Goal: Transaction & Acquisition: Purchase product/service

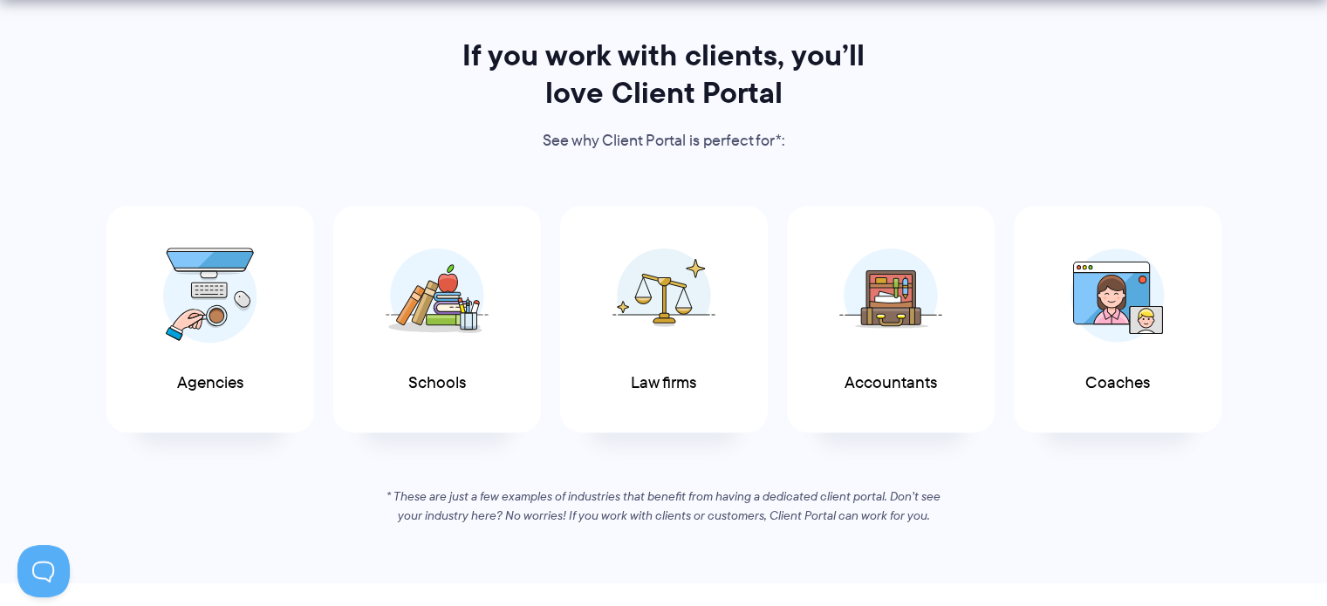
scroll to position [872, 0]
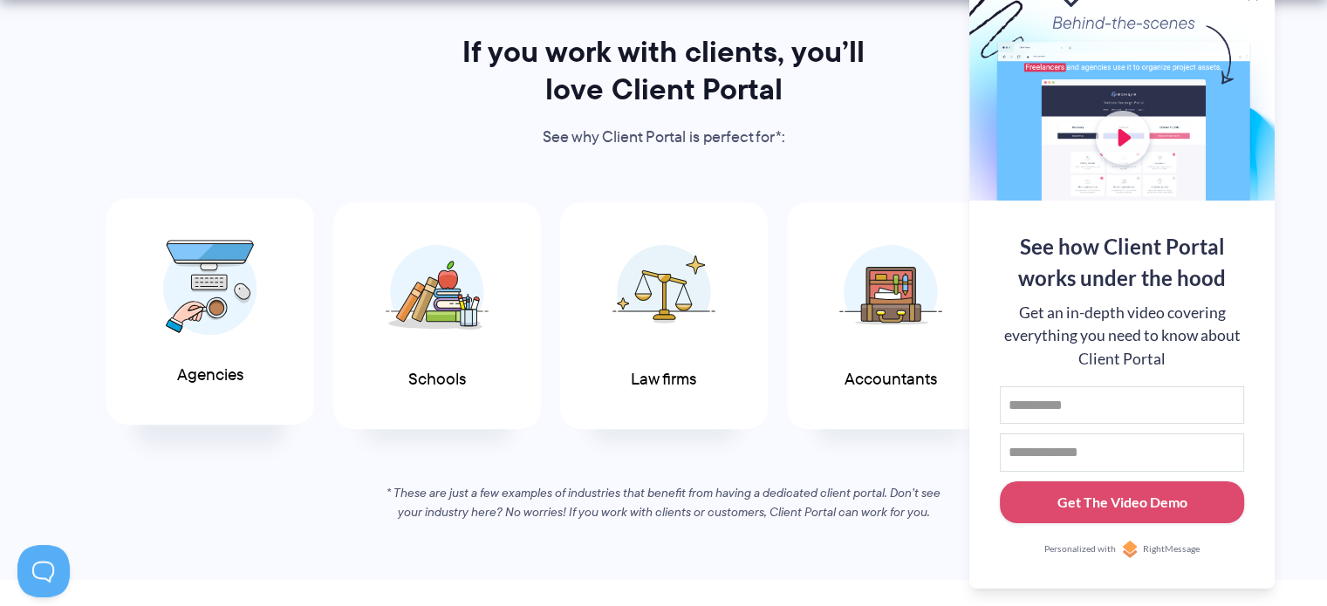
click at [204, 366] on span "Agencies" at bounding box center [210, 375] width 66 height 18
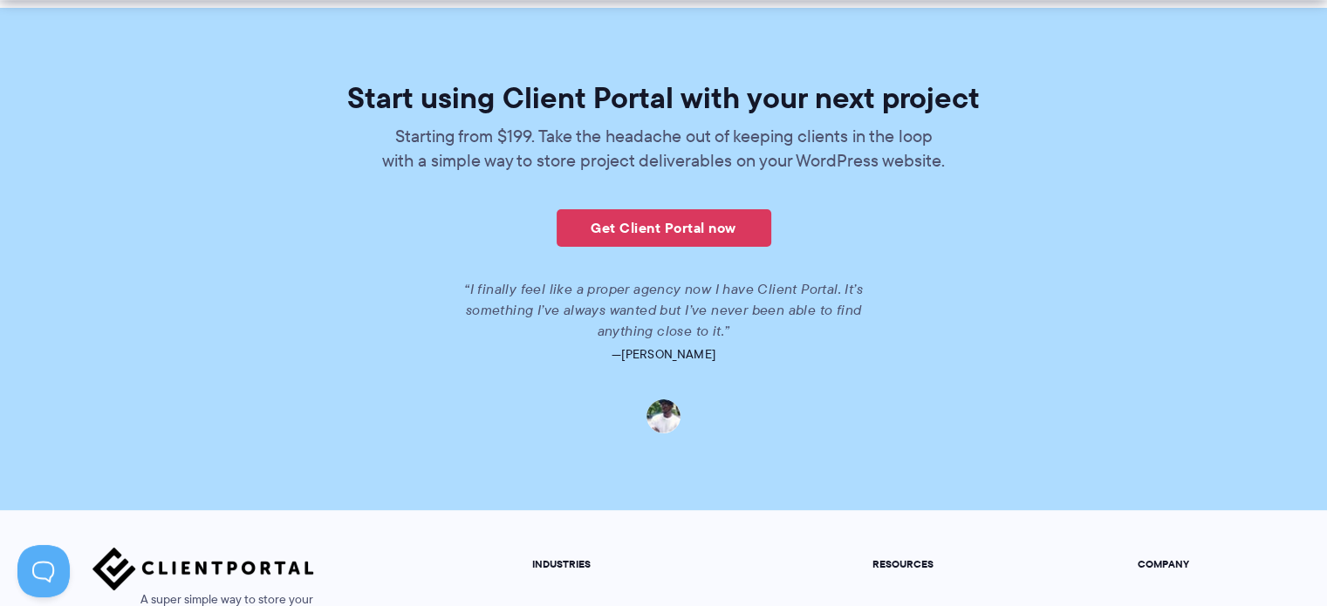
scroll to position [3925, 0]
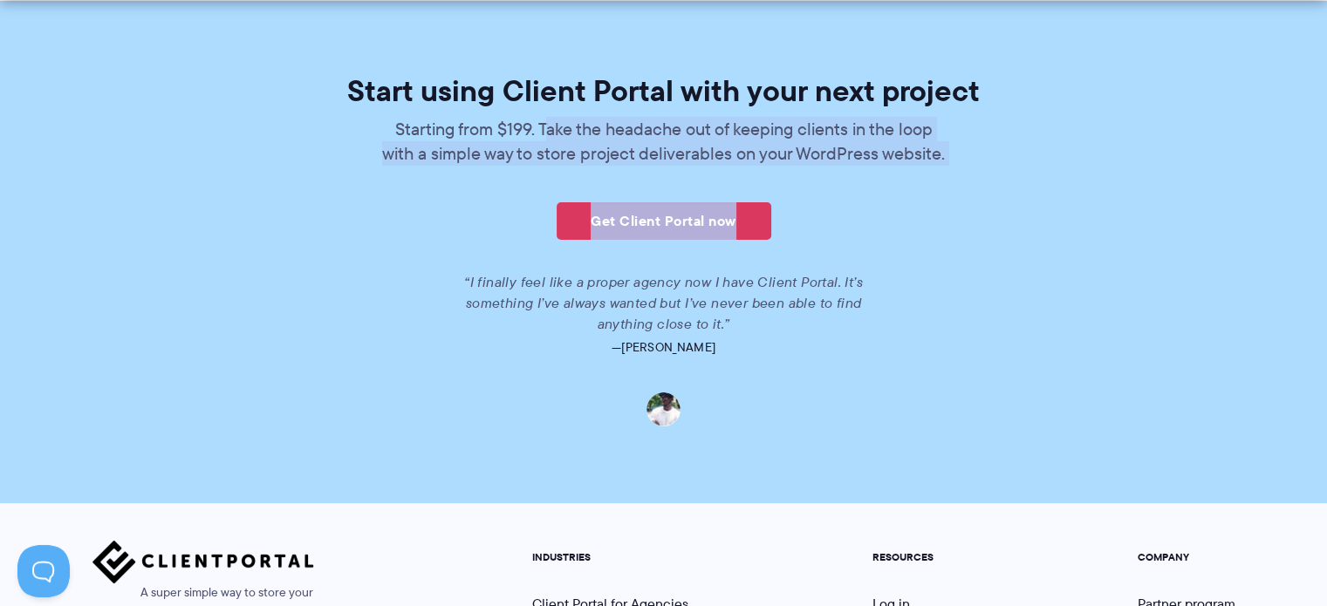
drag, startPoint x: 541, startPoint y: 121, endPoint x: 958, endPoint y: 167, distance: 419.4
click at [958, 167] on div "Start using Client Portal with your next project Starting from $199. Take the h…" at bounding box center [663, 251] width 1006 height 351
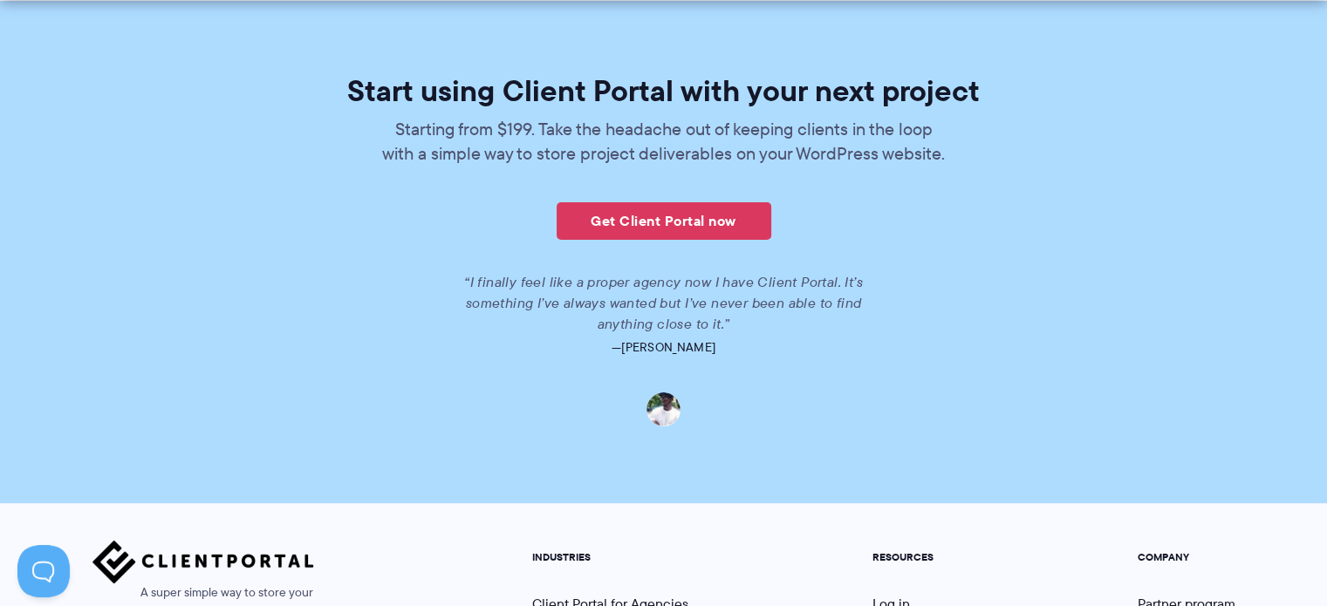
click at [836, 244] on div "Start using Client Portal with your next project Starting from $199. Take the h…" at bounding box center [663, 251] width 1006 height 351
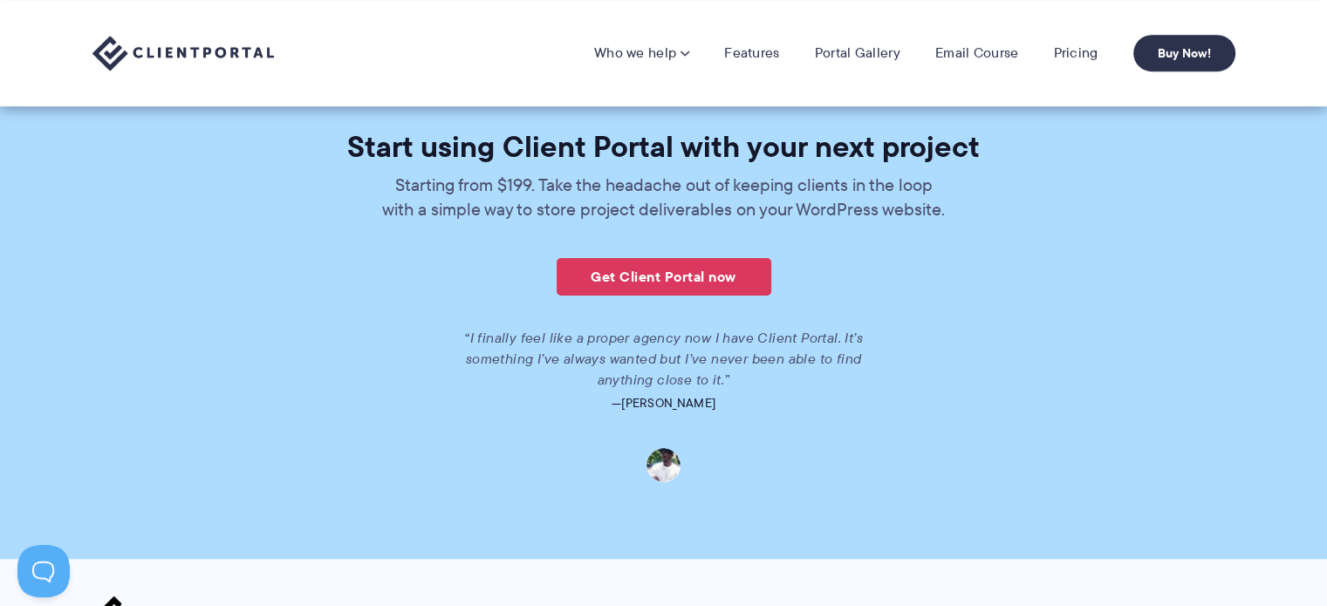
scroll to position [3865, 0]
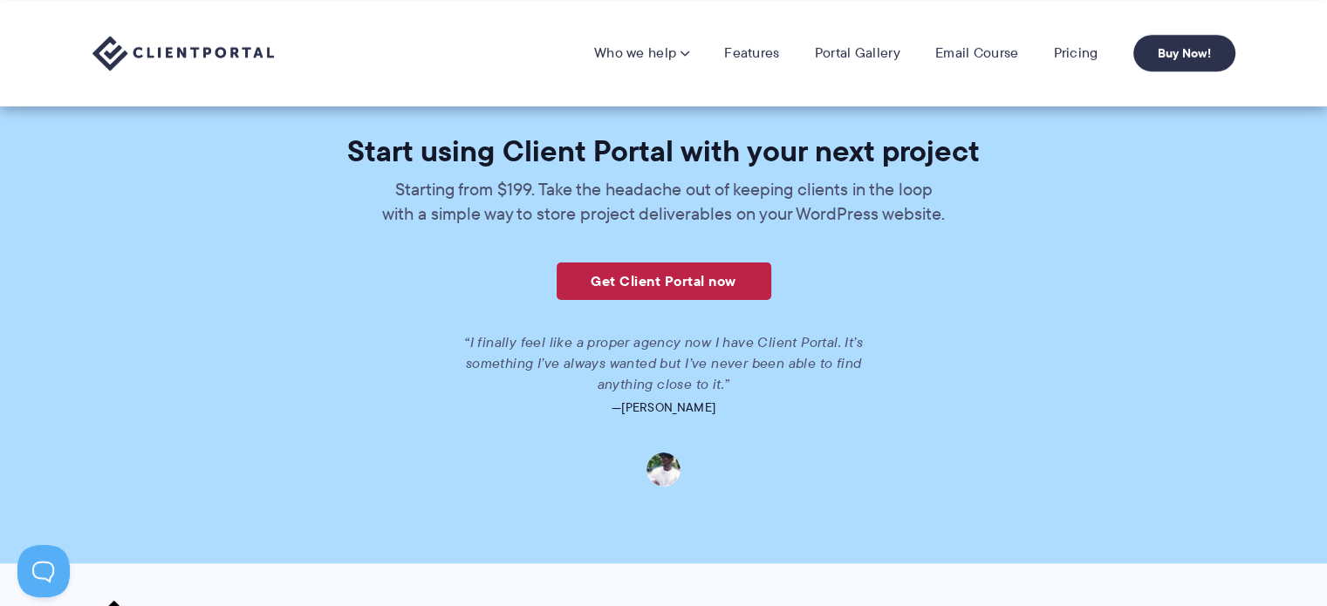
click at [652, 282] on link "Get Client Portal now" at bounding box center [663, 282] width 215 height 38
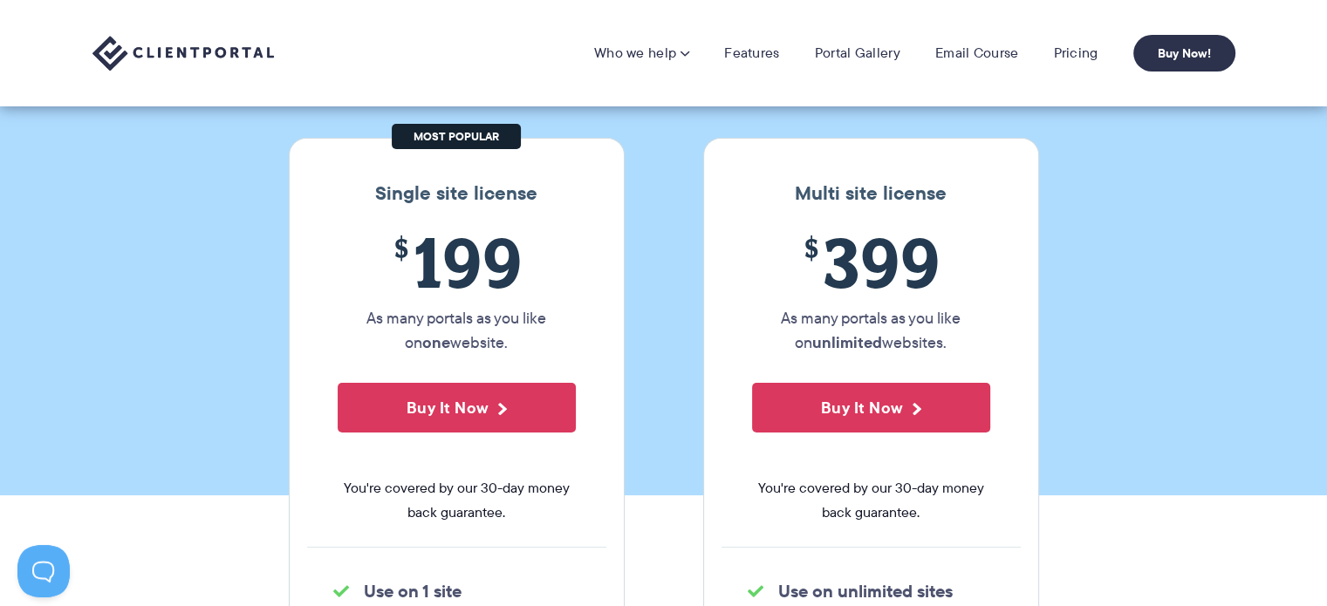
scroll to position [87, 0]
